Goal: Find specific page/section: Find specific page/section

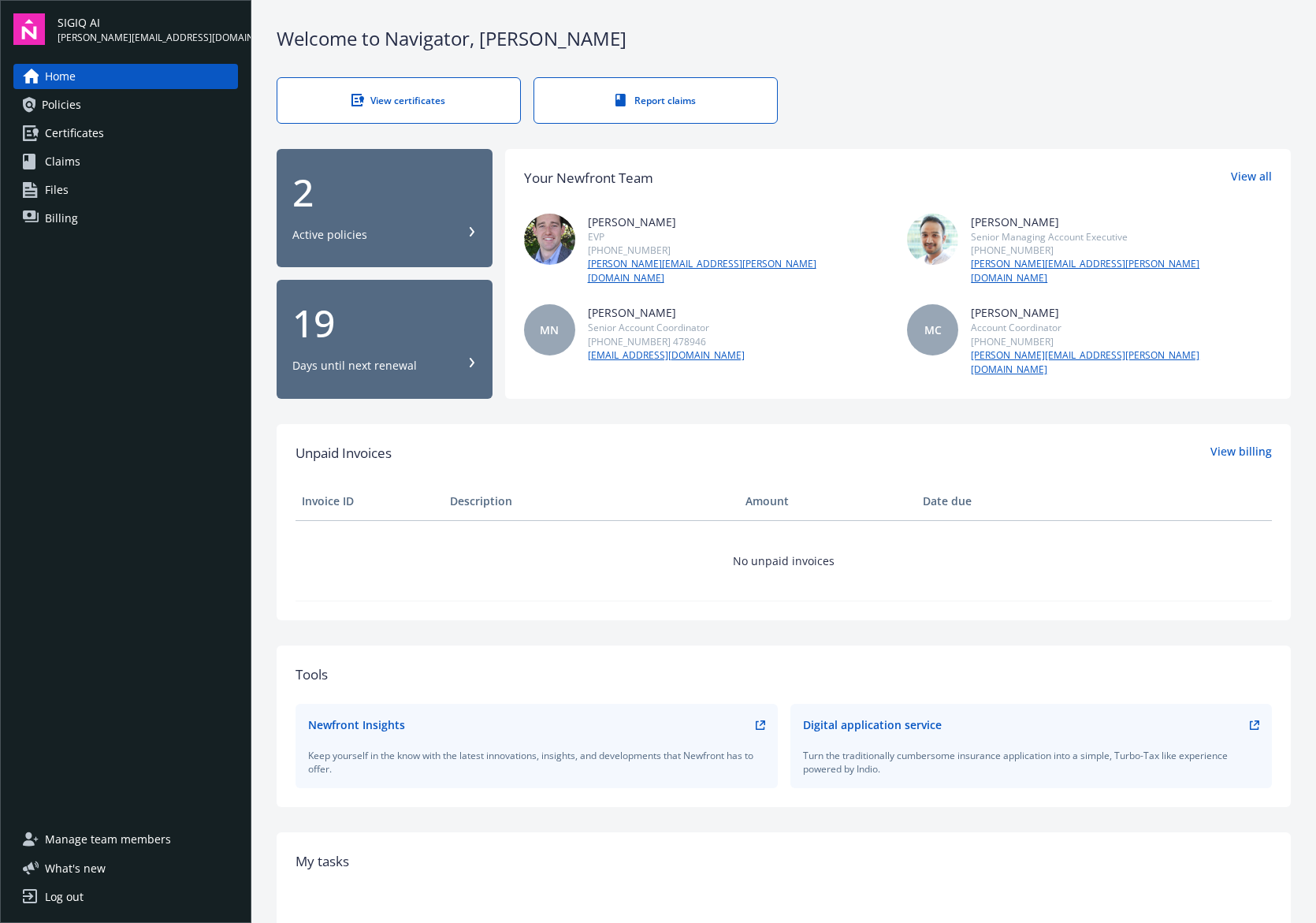
click at [70, 106] on span "Policies" at bounding box center [61, 105] width 40 height 25
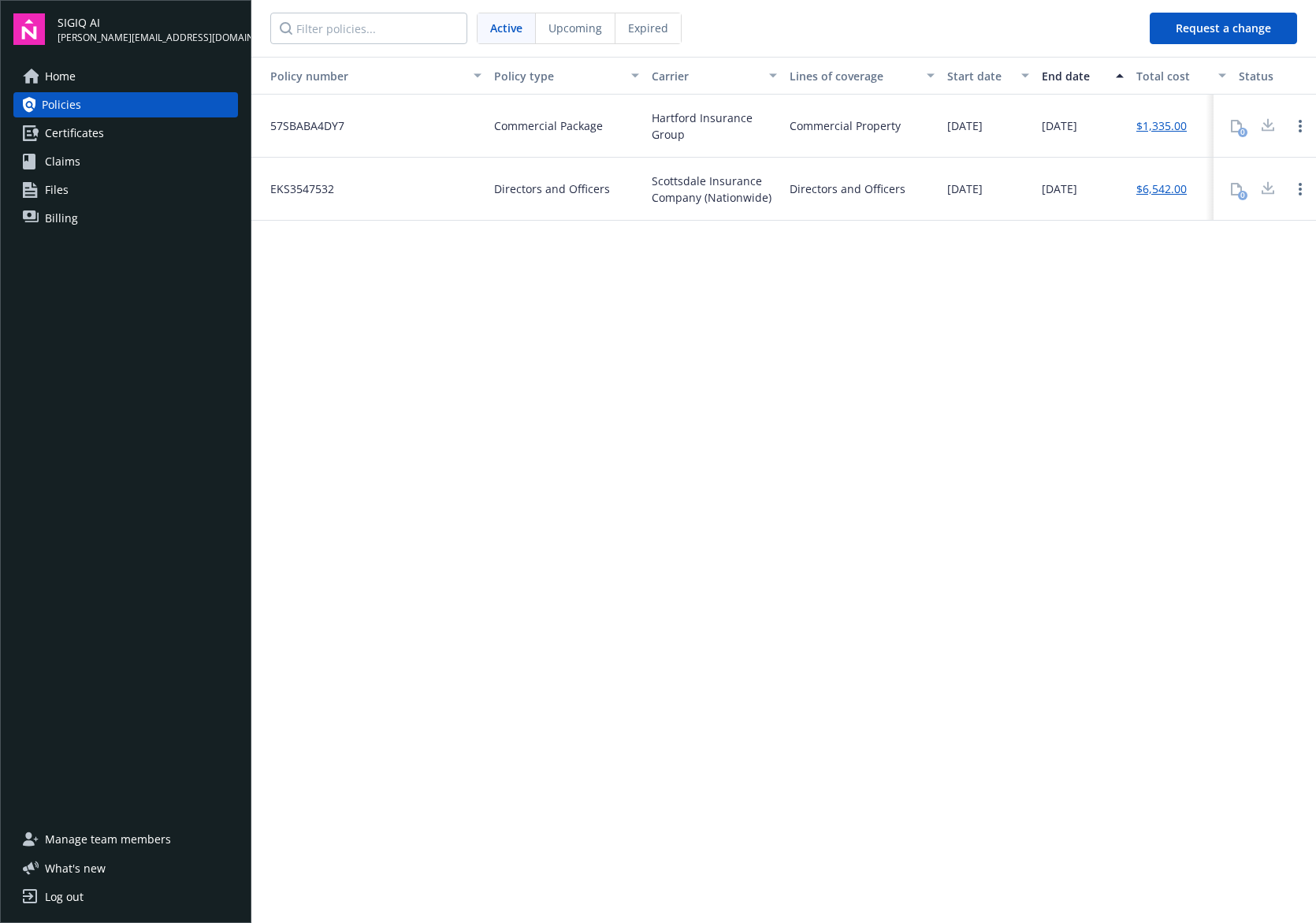
click at [125, 78] on link "Home" at bounding box center [125, 77] width 224 height 25
